Goal: Transaction & Acquisition: Purchase product/service

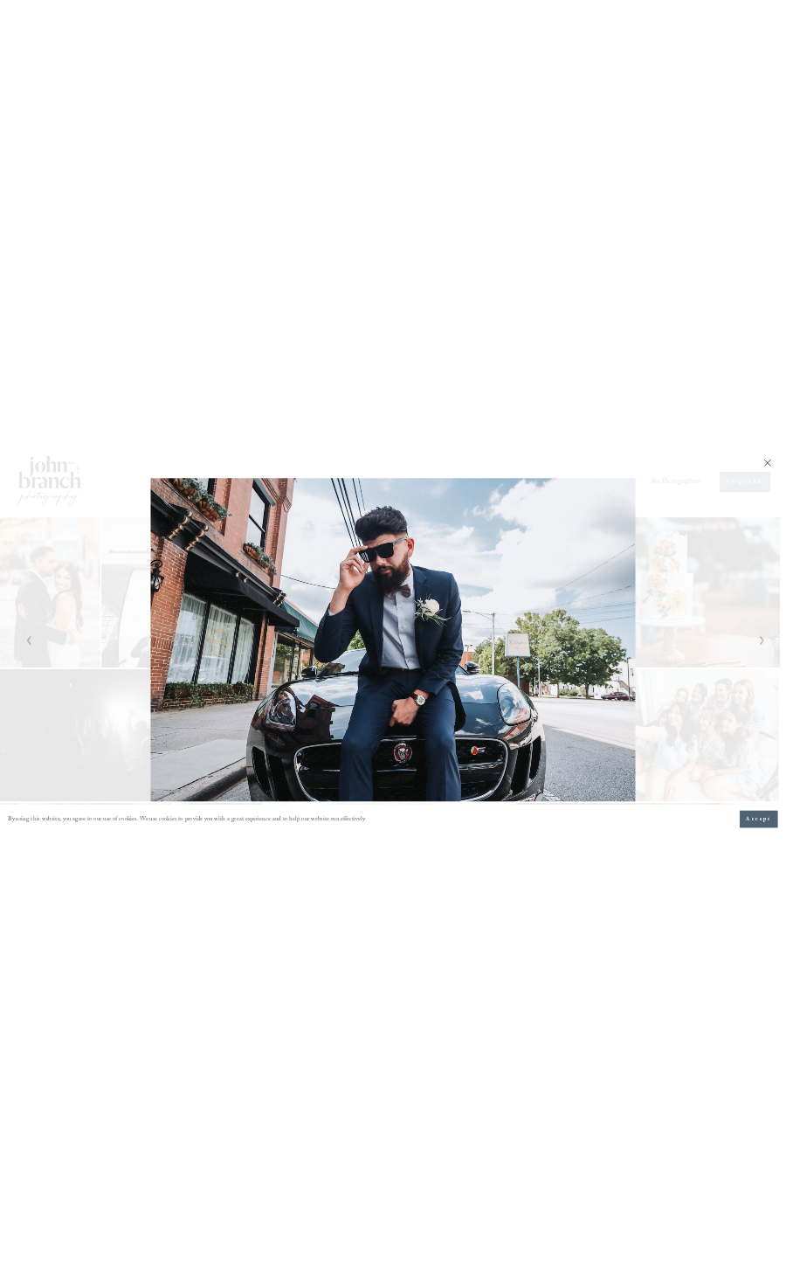
scroll to position [1488, 0]
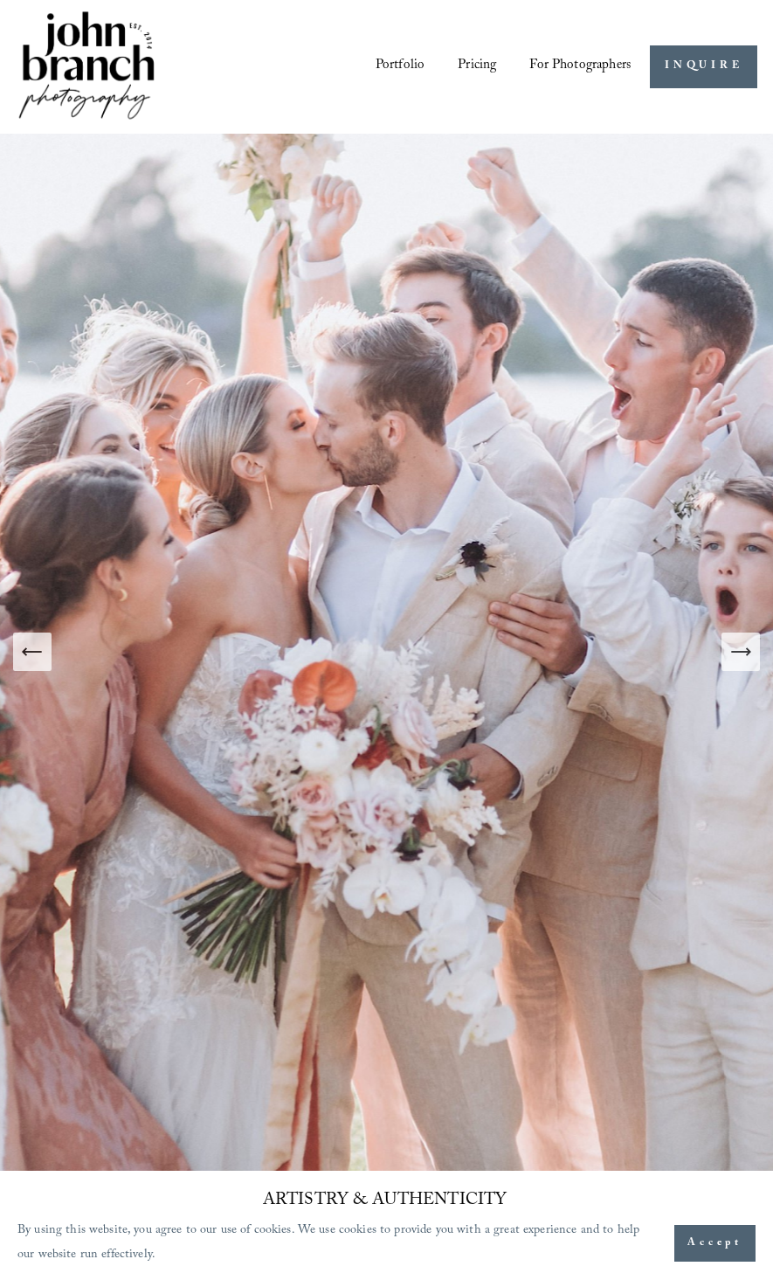
click at [482, 63] on link "Pricing" at bounding box center [477, 66] width 38 height 29
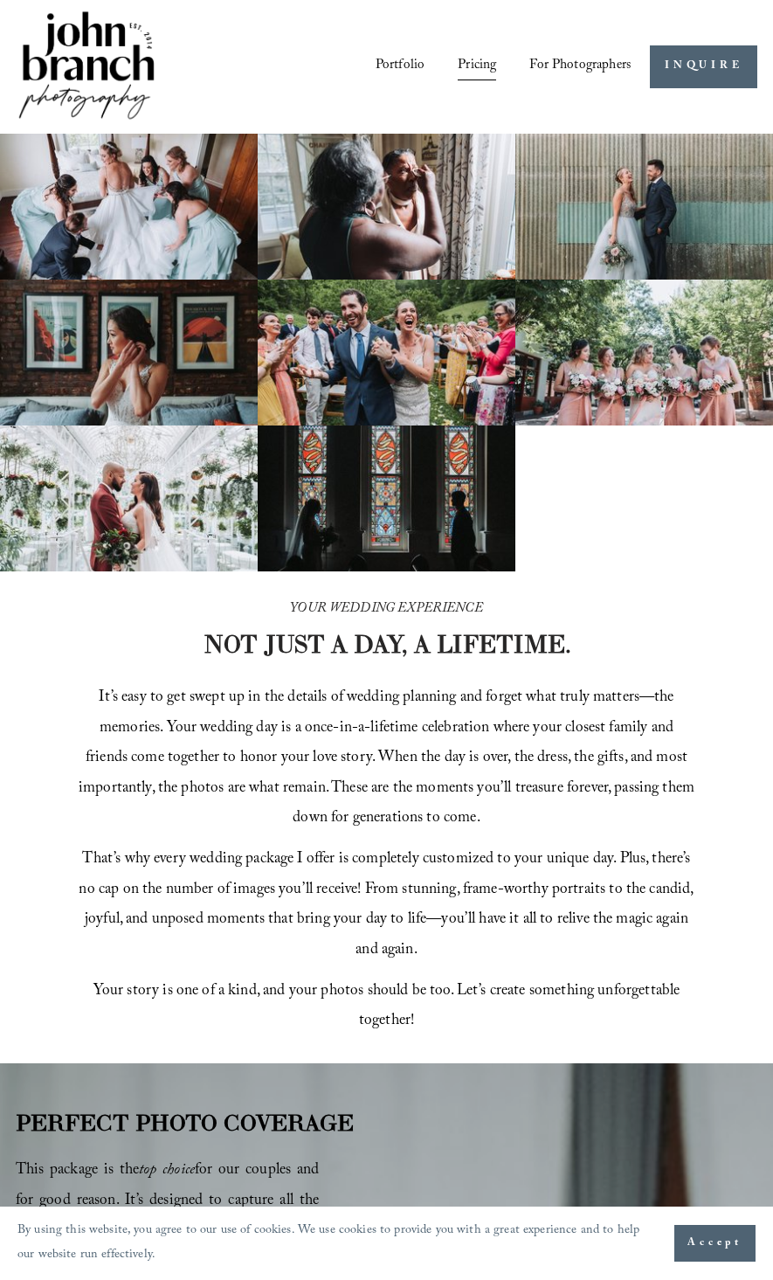
click at [0, 0] on span "Presets" at bounding box center [0, 0] width 0 height 0
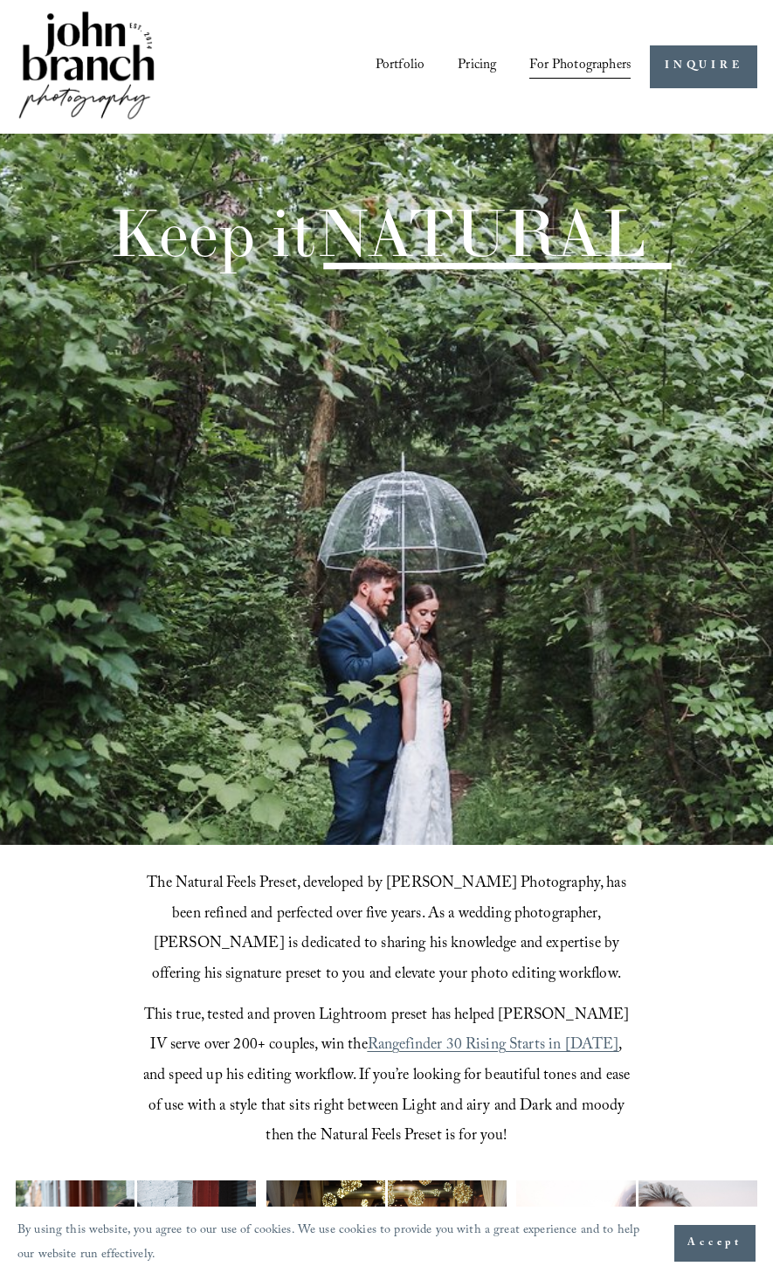
scroll to position [836, 0]
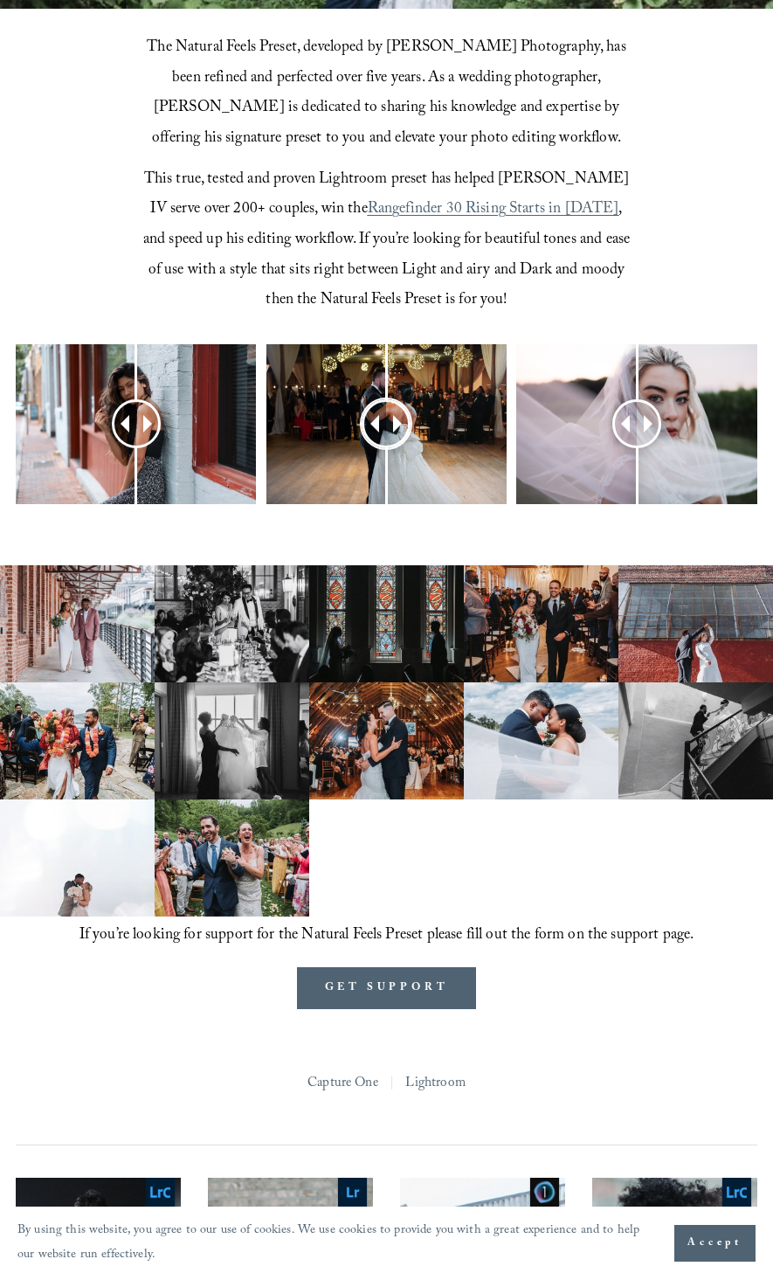
click at [371, 425] on span at bounding box center [370, 423] width 17 height 17
drag, startPoint x: 371, startPoint y: 425, endPoint x: 329, endPoint y: 445, distance: 47.3
click at [329, 445] on div at bounding box center [328, 423] width 47 height 47
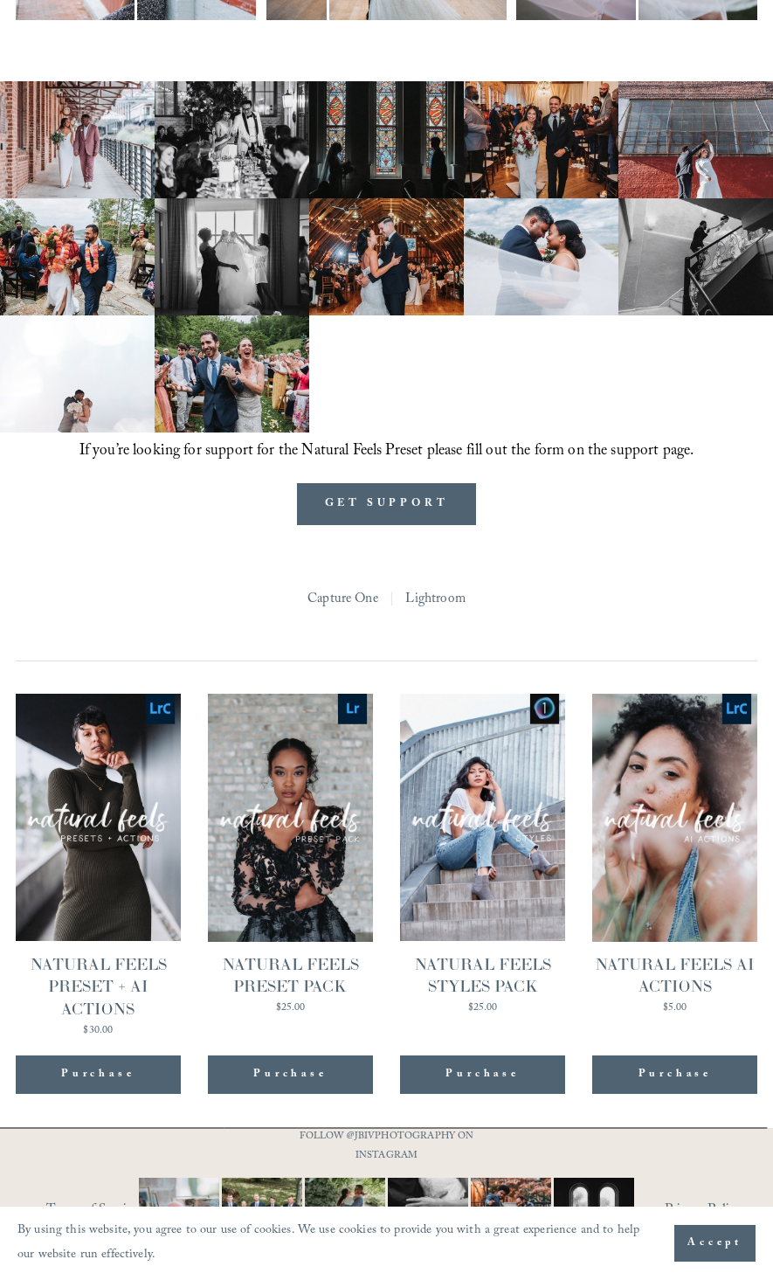
scroll to position [1357, 0]
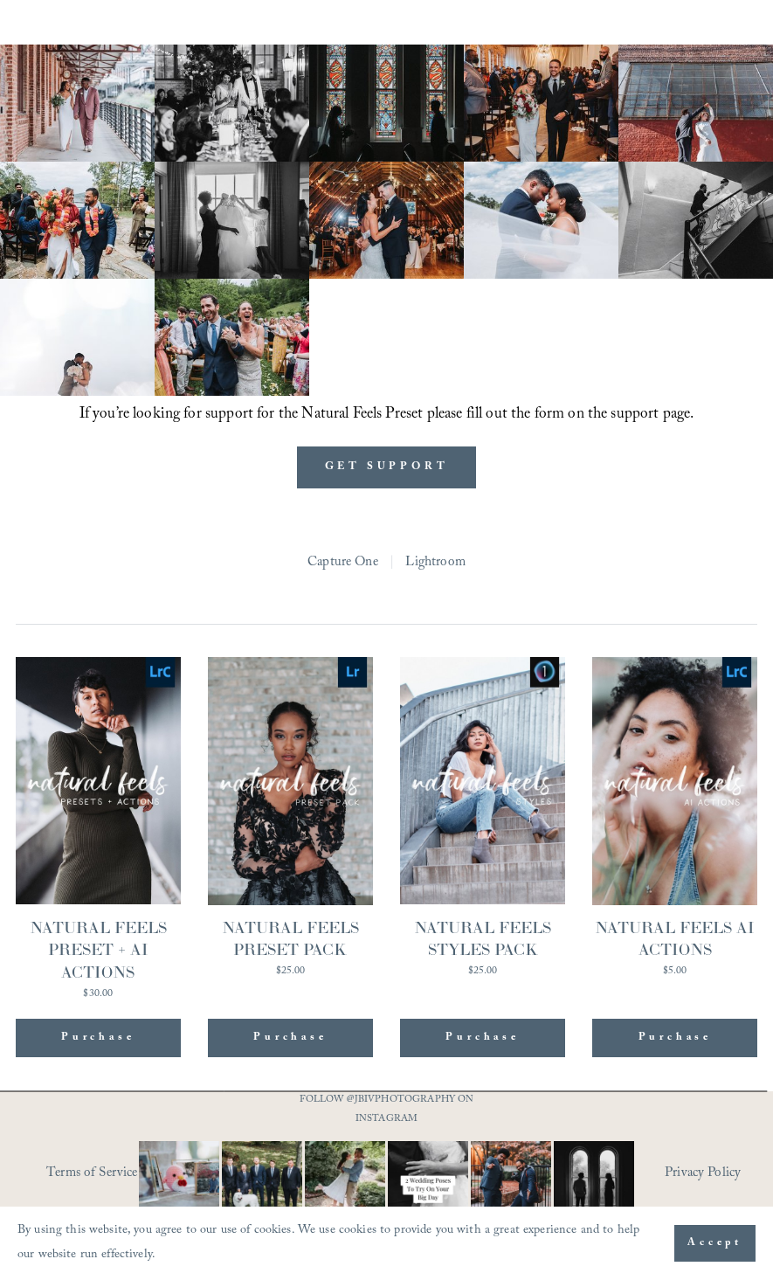
click at [316, 833] on link "Quick View NATURAL FEELS PRESET PACK $25.00" at bounding box center [290, 828] width 165 height 342
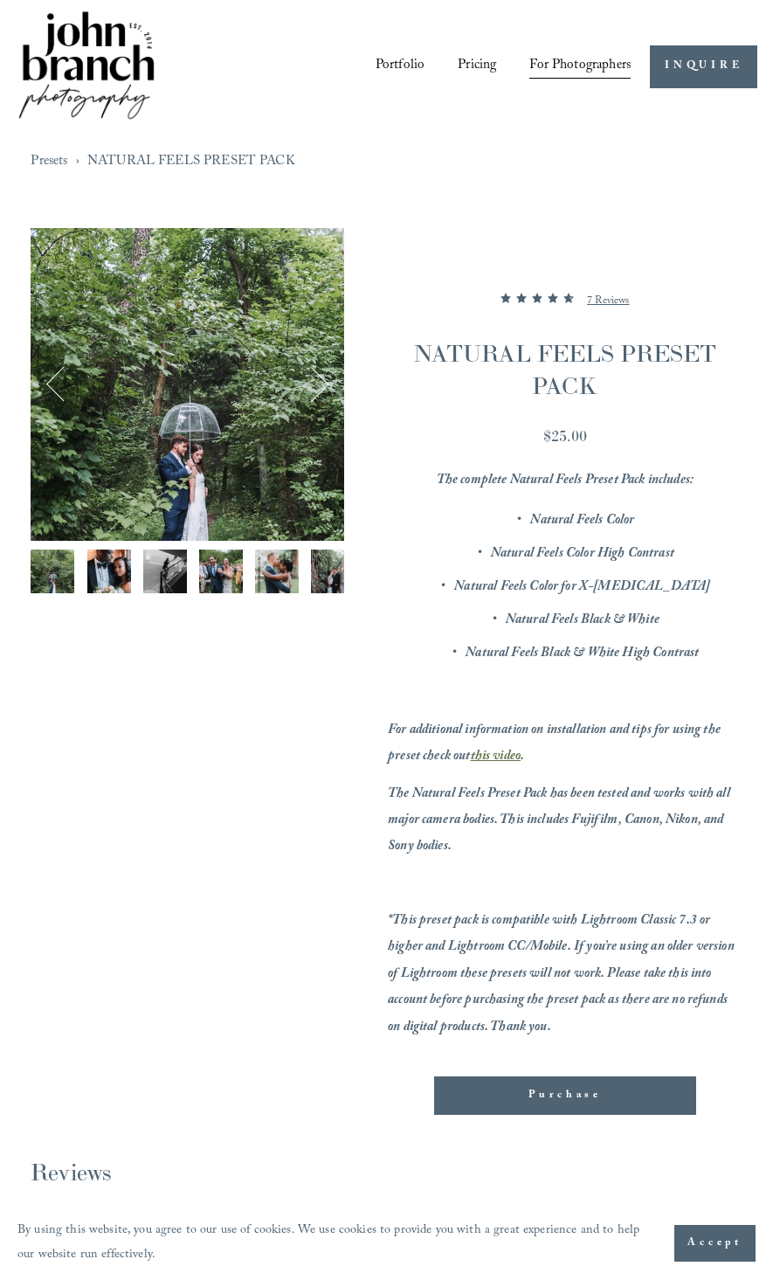
click at [655, 1104] on div "Purchase" at bounding box center [565, 1095] width 232 height 17
